Goal: Task Accomplishment & Management: Complete application form

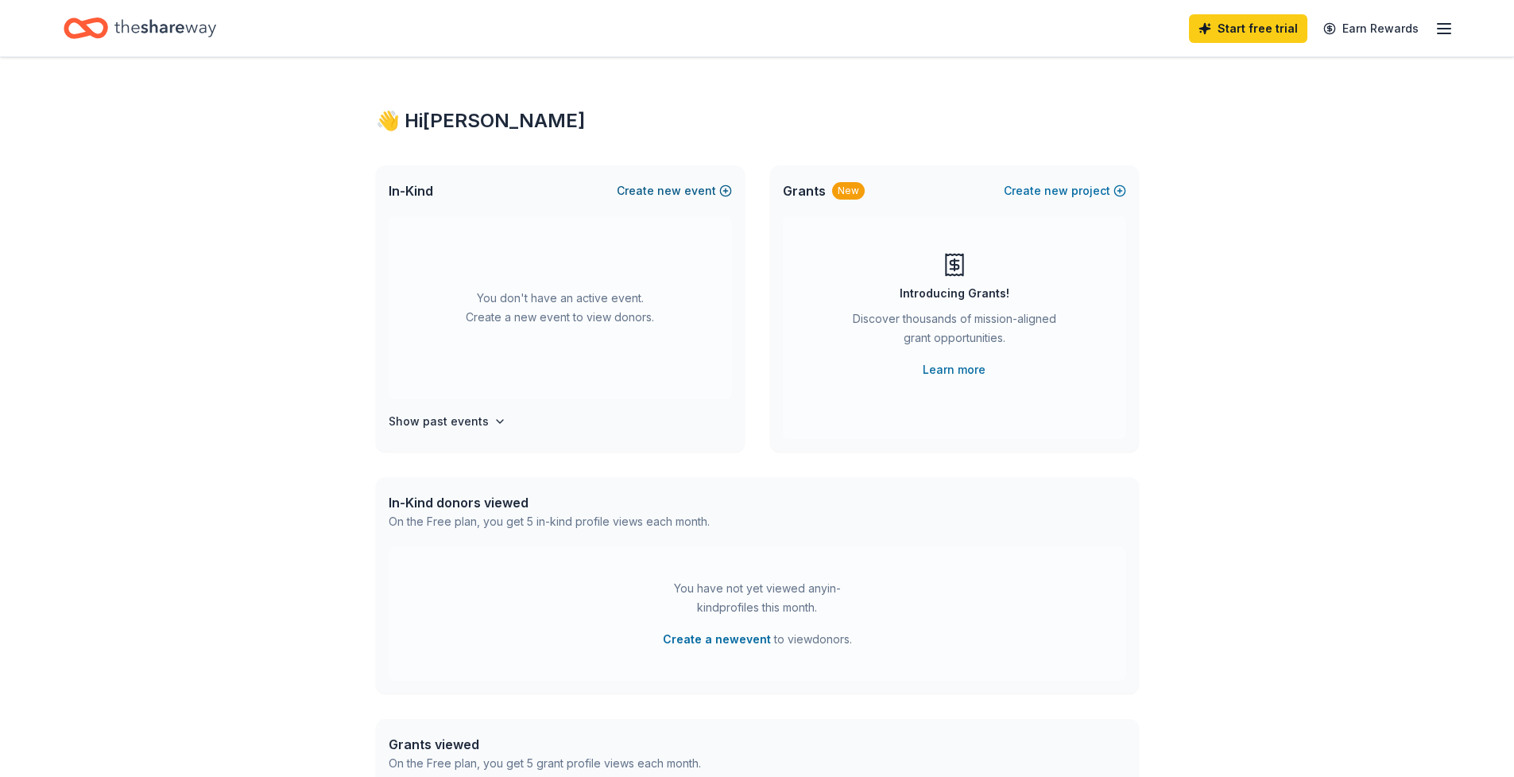
click at [677, 192] on span "new" at bounding box center [669, 190] width 24 height 19
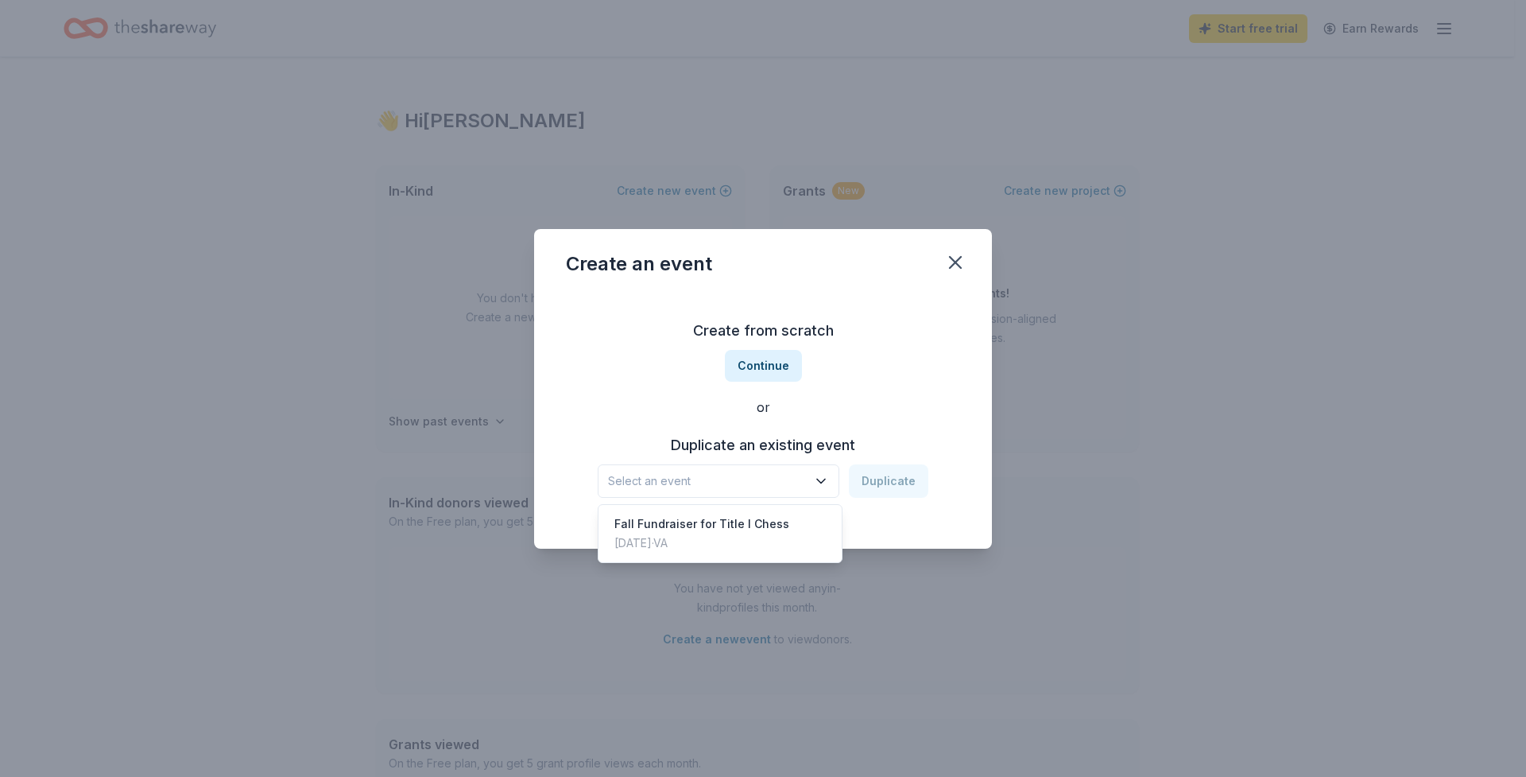
click at [740, 487] on span "Select an event" at bounding box center [707, 480] width 199 height 19
click at [889, 373] on div "Create from scratch Continue or Duplicate an existing event Select an event Dup…" at bounding box center [763, 408] width 394 height 231
click at [753, 375] on button "Continue" at bounding box center [763, 366] width 77 height 32
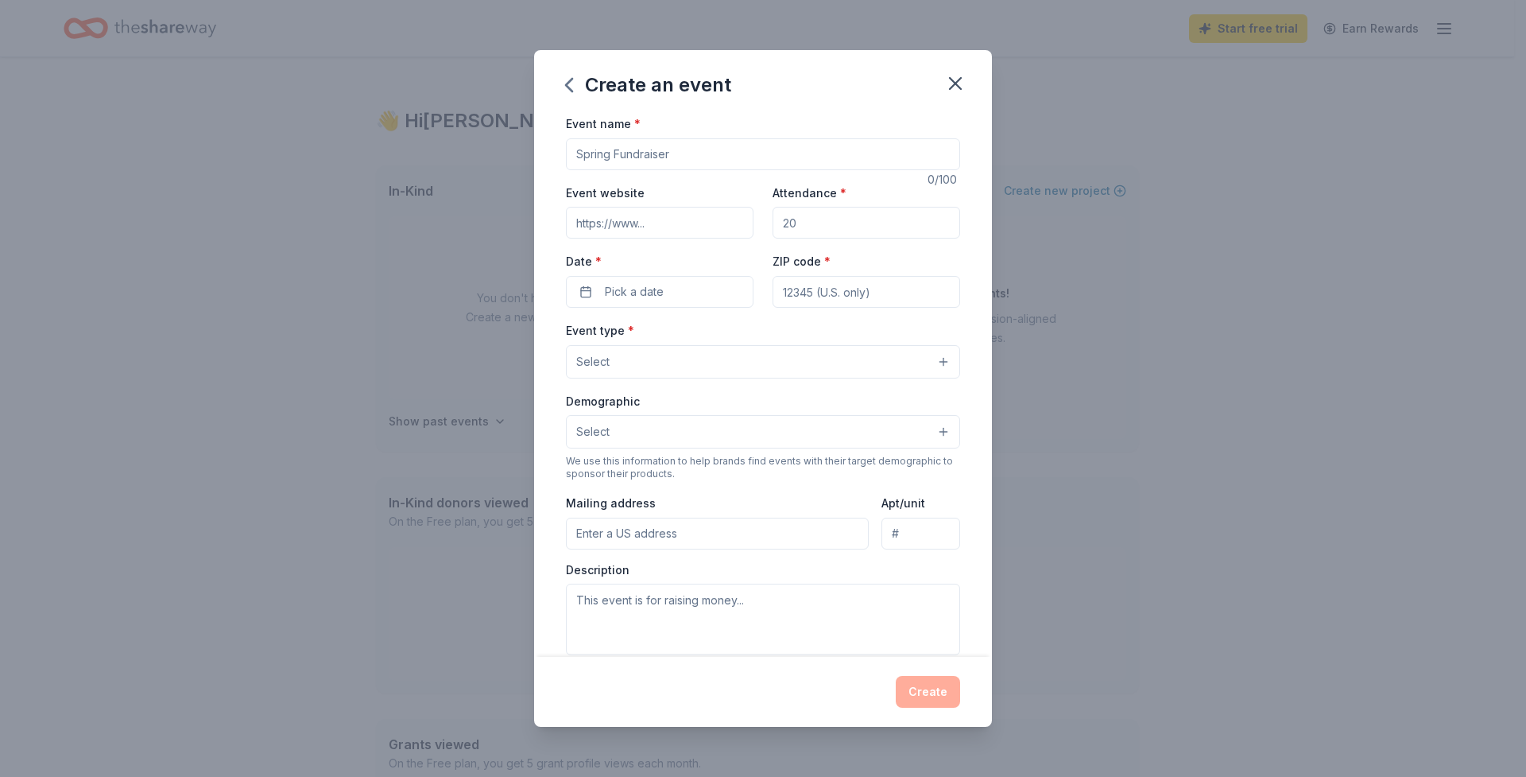
drag, startPoint x: 688, startPoint y: 158, endPoint x: 525, endPoint y: 139, distance: 164.1
click at [525, 139] on div "Create an event Event name * 0 /100 Event website Attendance * Date * Pick a da…" at bounding box center [763, 388] width 1526 height 777
type input "F"
click at [598, 224] on input "Event website" at bounding box center [660, 223] width 188 height 32
drag, startPoint x: 839, startPoint y: 147, endPoint x: 568, endPoint y: 136, distance: 271.3
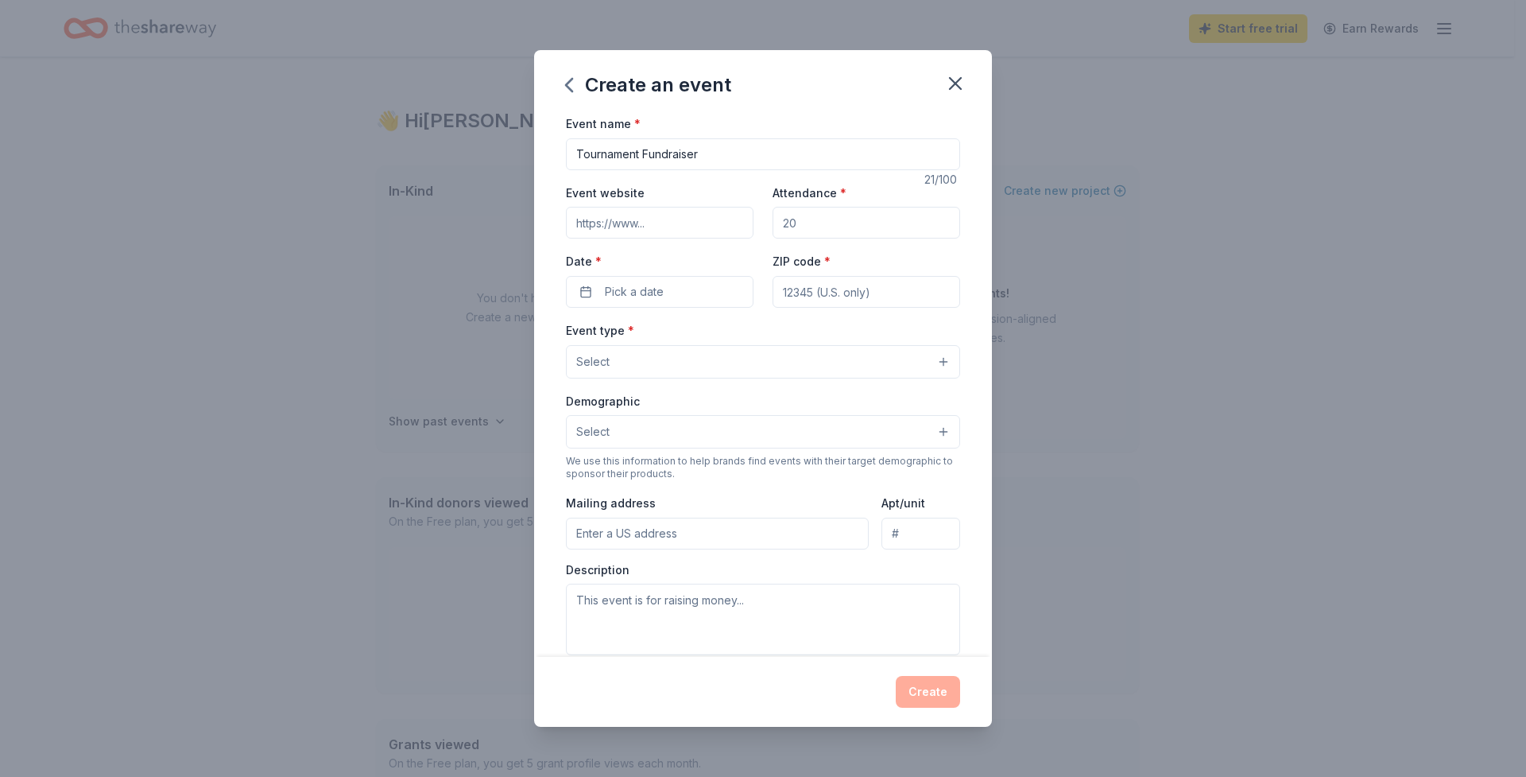
click at [568, 136] on div "Event name * Tournament Fundraiser" at bounding box center [763, 142] width 394 height 56
type input "Concession Fundraiser"
click at [645, 228] on input "Event website" at bounding box center [660, 223] width 188 height 32
click at [960, 86] on icon "button" at bounding box center [955, 83] width 22 height 22
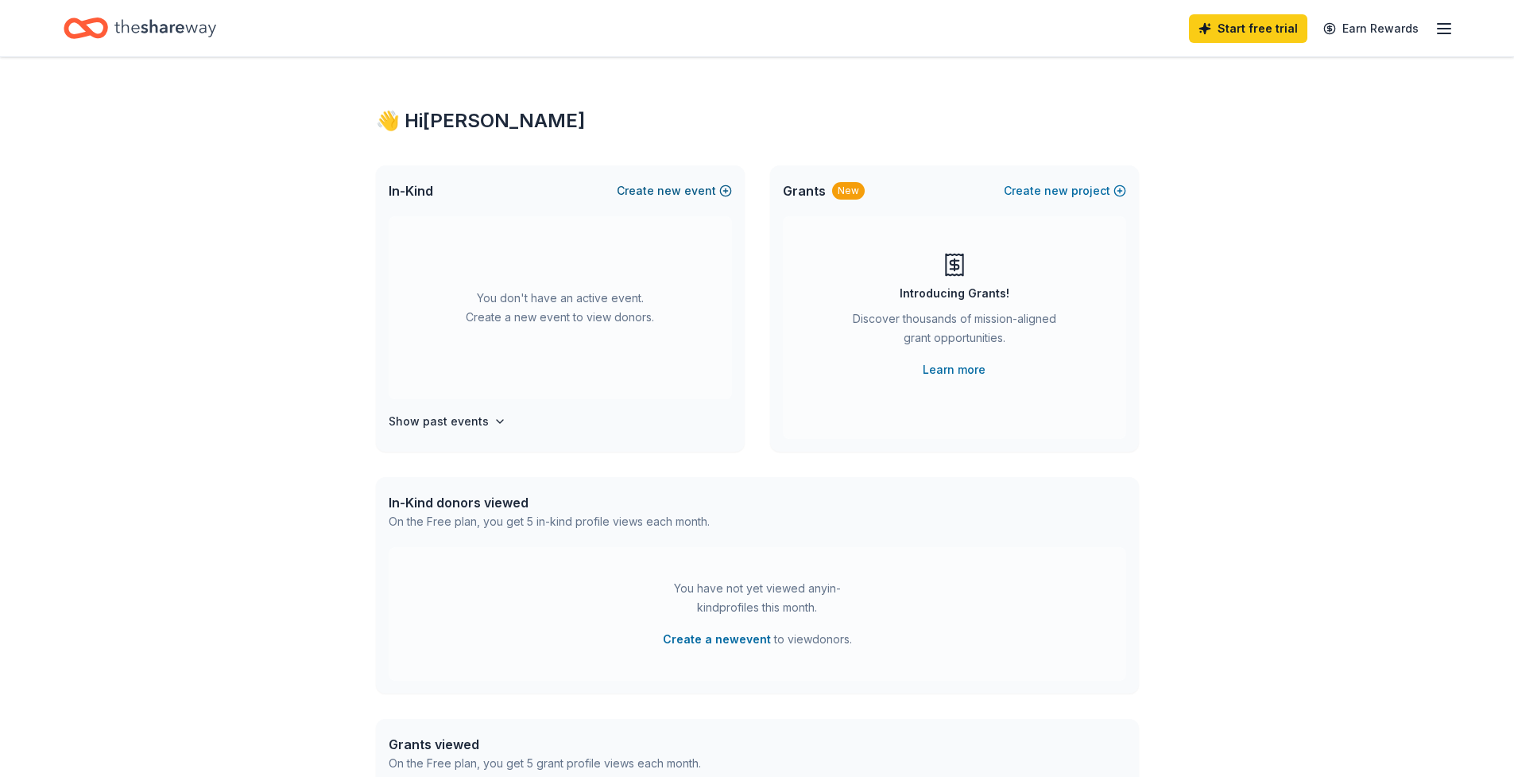
click at [716, 193] on button "Create new event" at bounding box center [674, 190] width 115 height 19
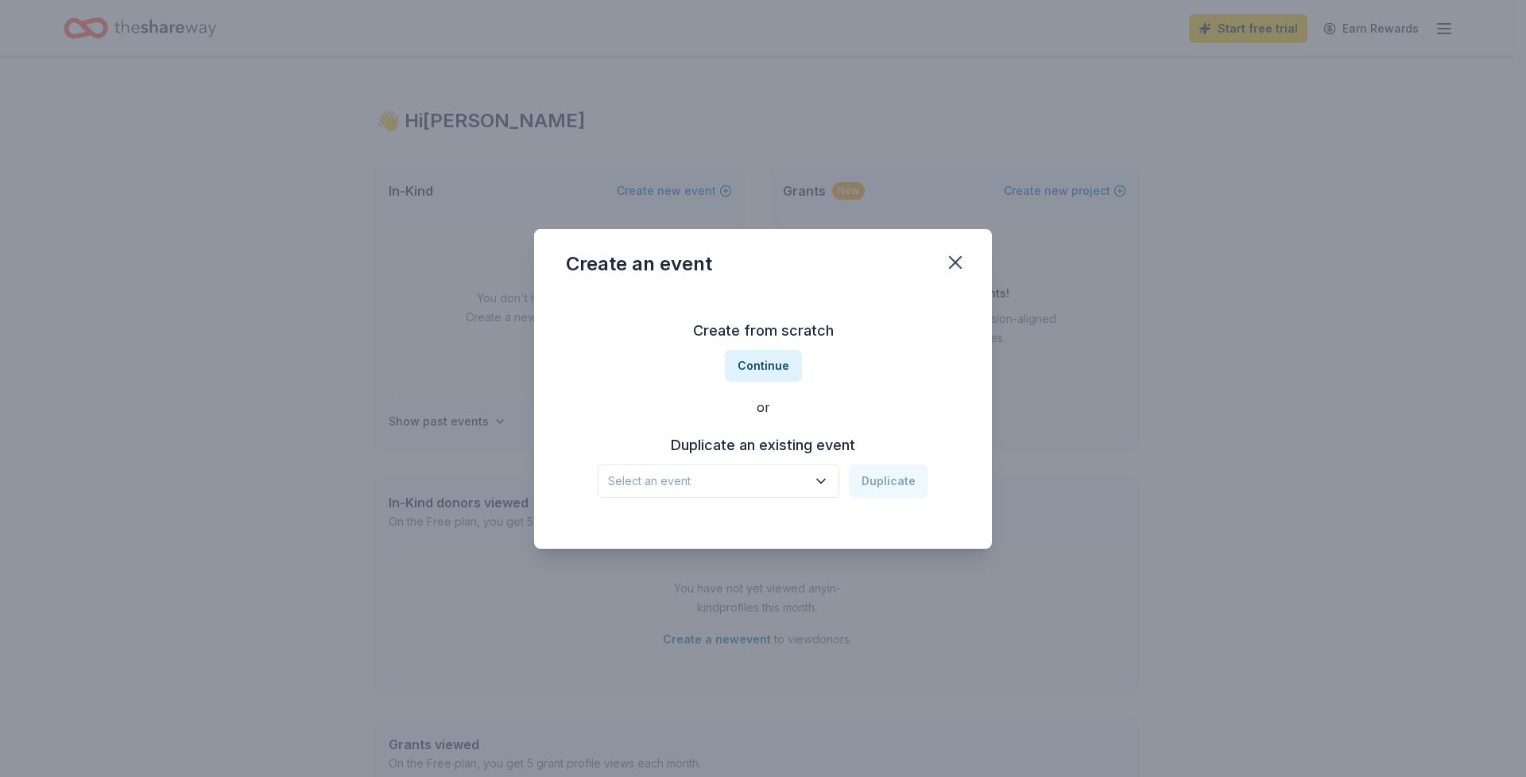
click at [768, 493] on button "Select an event" at bounding box center [719, 480] width 242 height 33
click at [766, 530] on div "Fall Fundraiser for Title I Chess" at bounding box center [702, 523] width 175 height 19
click at [880, 477] on button "Duplicate" at bounding box center [889, 480] width 80 height 33
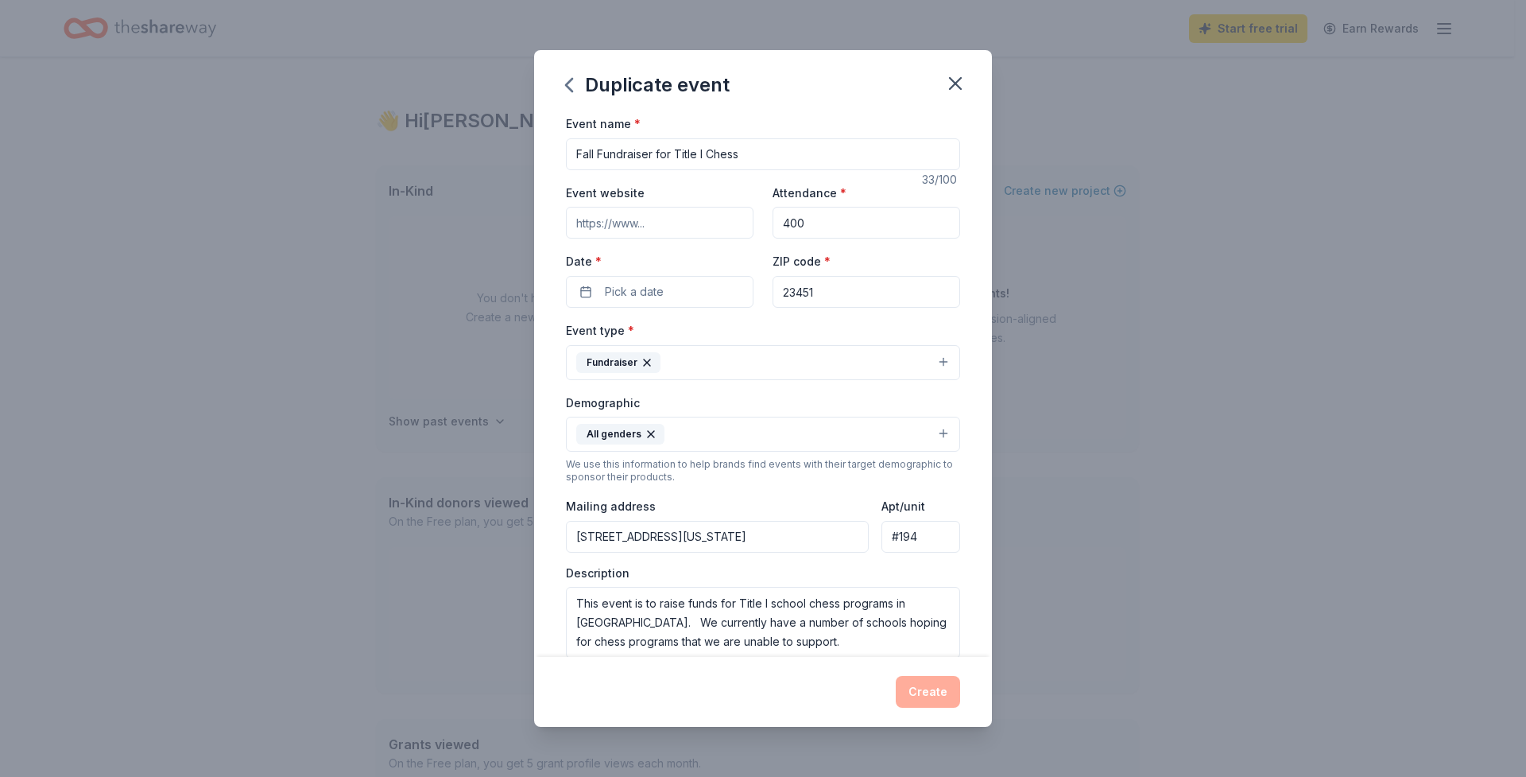
click at [808, 223] on input "400" at bounding box center [867, 223] width 188 height 32
click at [709, 215] on input "Event website" at bounding box center [660, 223] width 188 height 32
click at [692, 223] on input "Event website" at bounding box center [660, 223] width 188 height 32
drag, startPoint x: 638, startPoint y: 227, endPoint x: 611, endPoint y: 227, distance: 27.0
click at [613, 227] on input "Event website" at bounding box center [660, 223] width 188 height 32
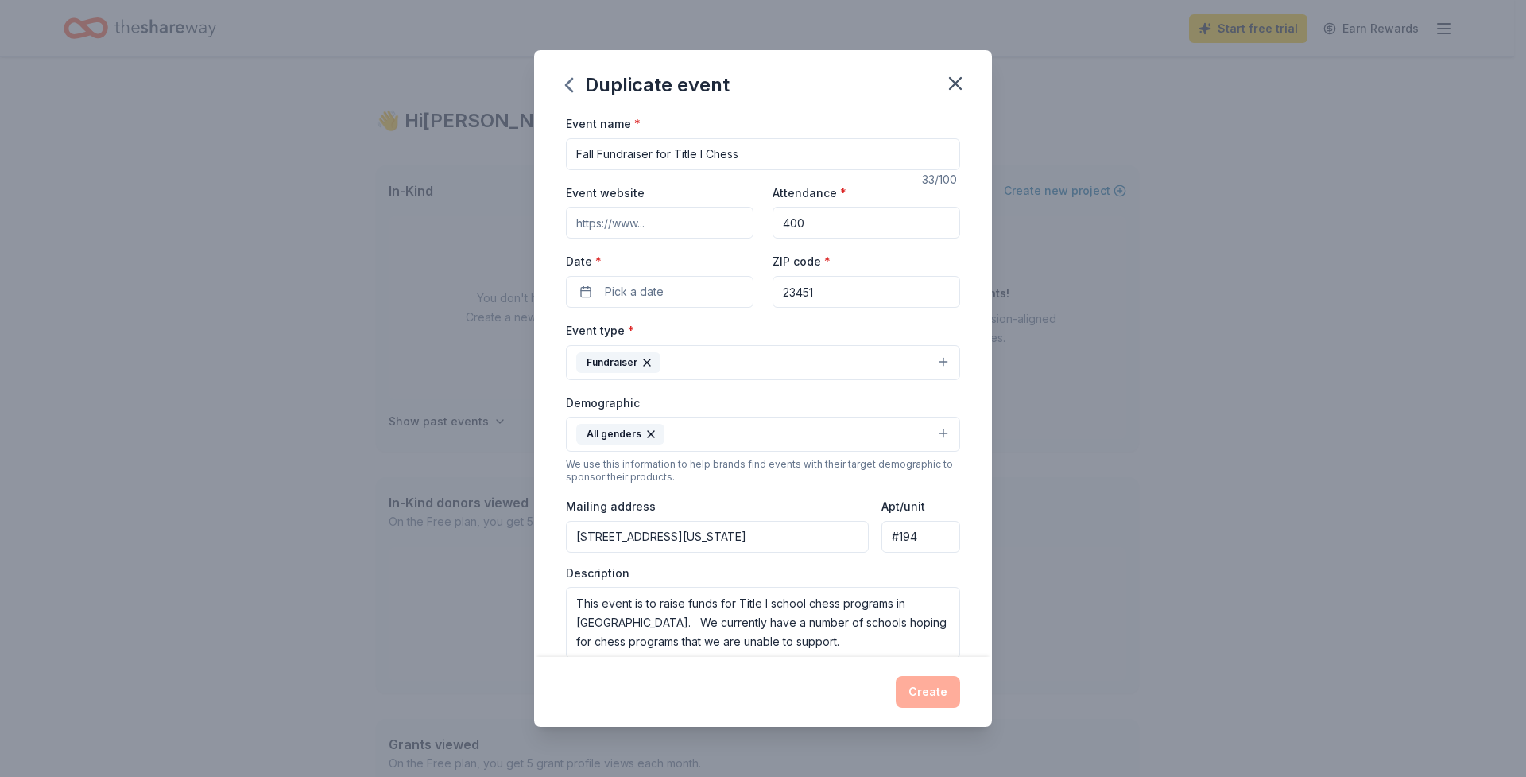
click at [611, 226] on input "Event website" at bounding box center [660, 223] width 188 height 32
drag, startPoint x: 611, startPoint y: 226, endPoint x: 651, endPoint y: 227, distance: 40.6
click at [651, 227] on input "Event website" at bounding box center [660, 223] width 188 height 32
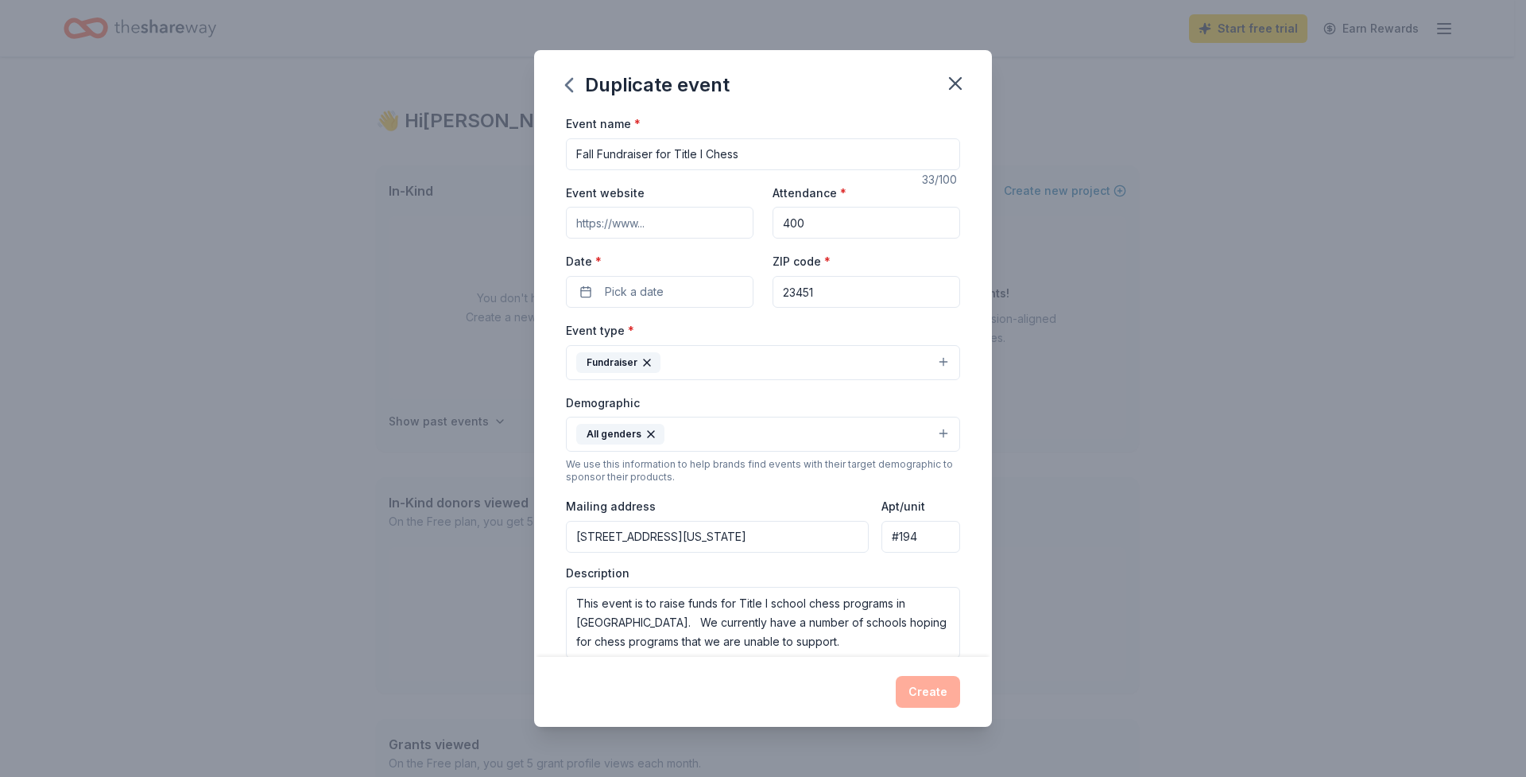
click at [619, 225] on input "Event website" at bounding box center [660, 223] width 188 height 32
click at [661, 293] on span "Pick a date" at bounding box center [634, 291] width 59 height 19
click at [750, 339] on button "Go to next month" at bounding box center [742, 332] width 22 height 22
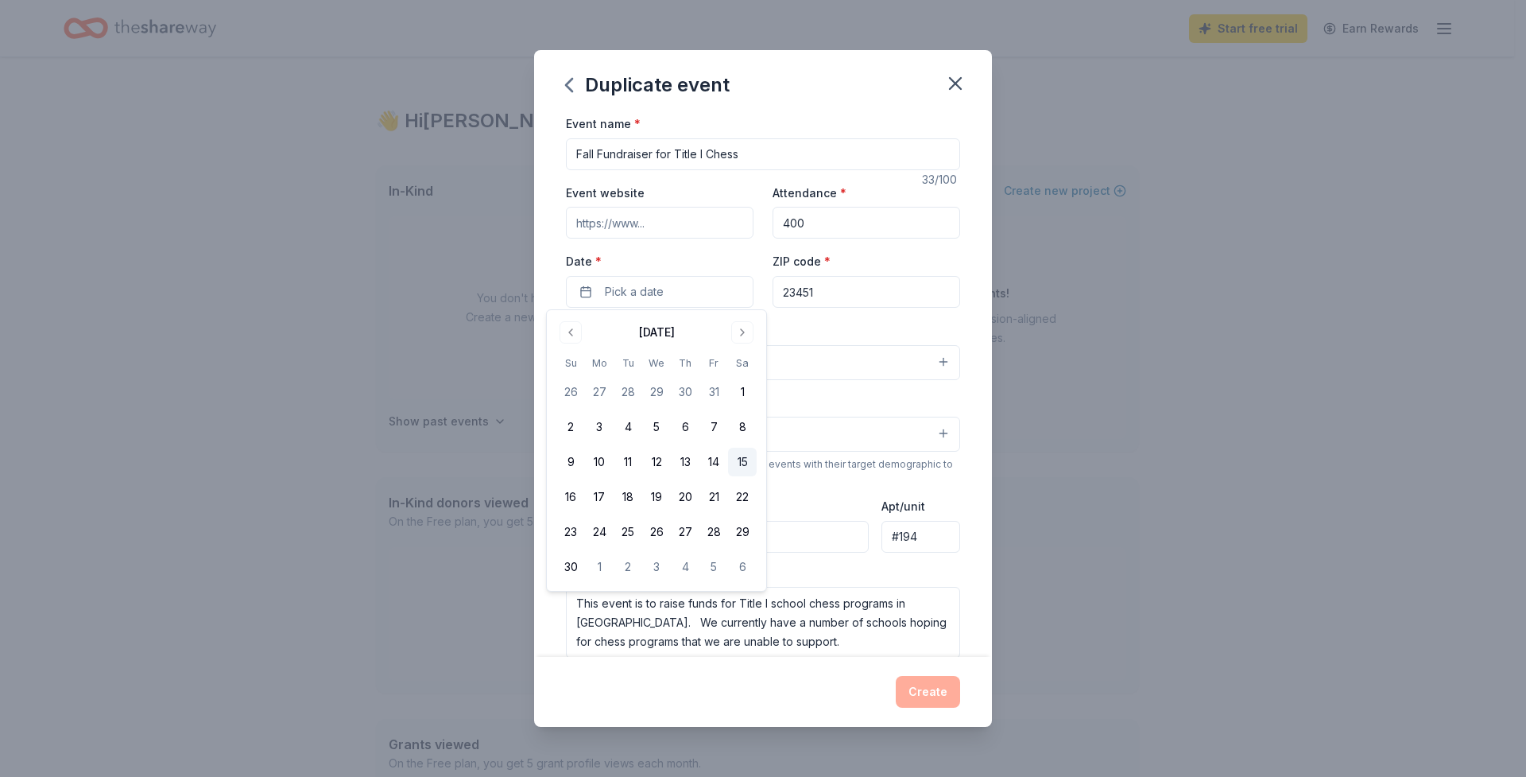
click at [743, 464] on button "15" at bounding box center [742, 462] width 29 height 29
click at [710, 222] on input "Event website" at bounding box center [660, 223] width 188 height 32
